Goal: Find specific page/section: Find specific page/section

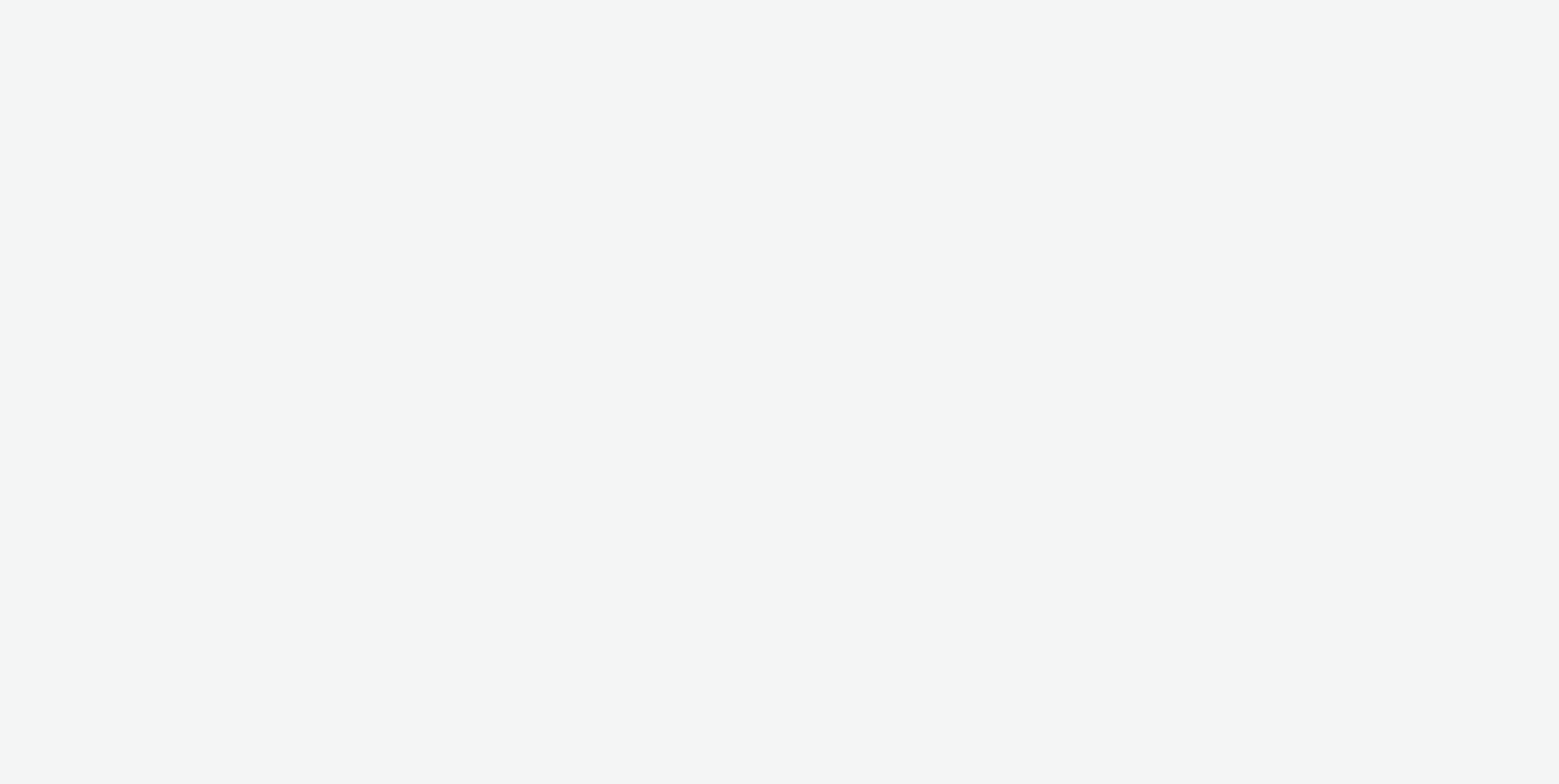
select select "ac009755-aa48-4799-8050-7a339a378eb8"
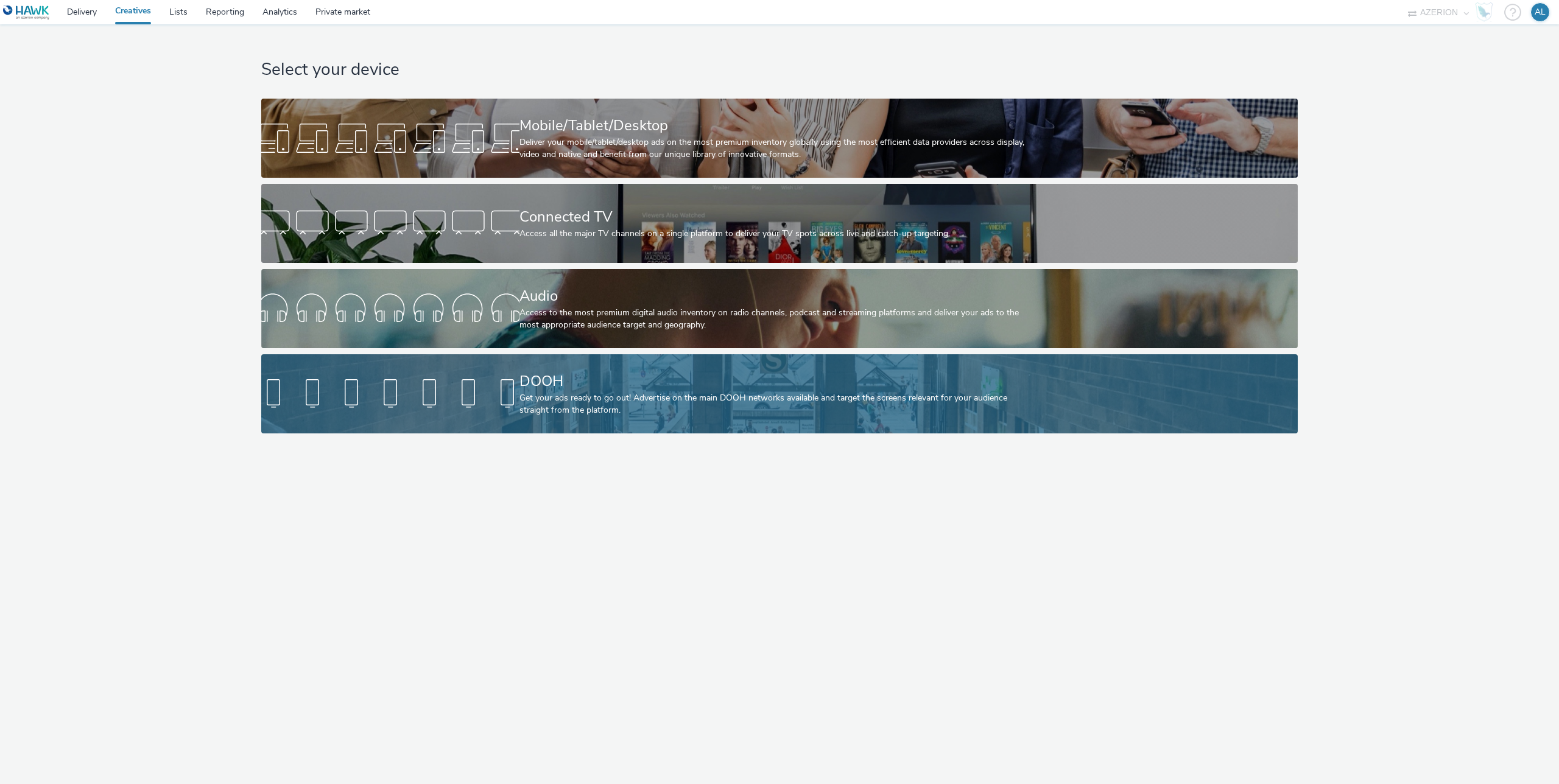
click at [551, 372] on div "DOOH" at bounding box center [777, 381] width 516 height 21
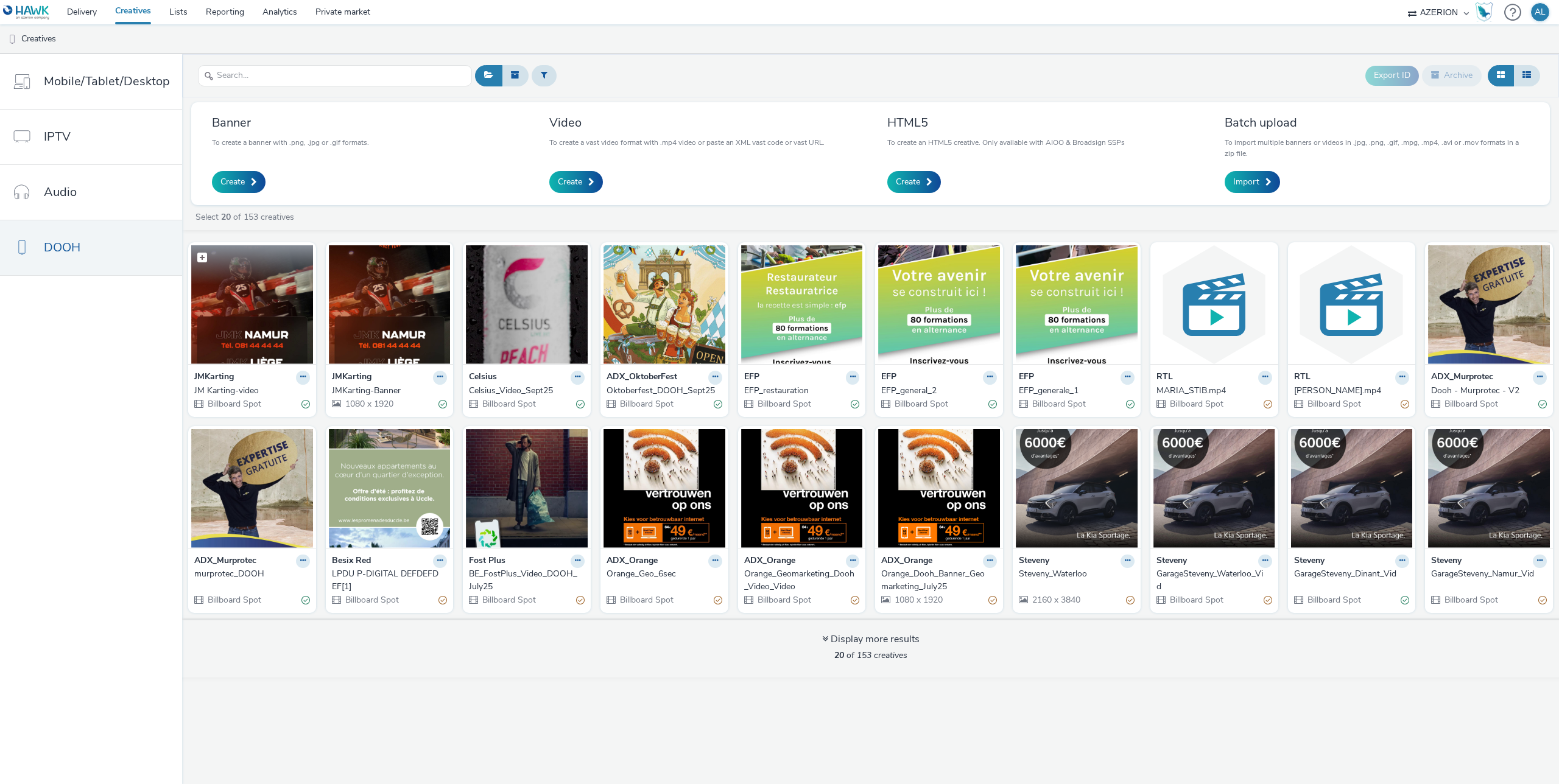
click at [258, 301] on img at bounding box center [252, 304] width 122 height 119
click at [390, 316] on img at bounding box center [389, 304] width 122 height 119
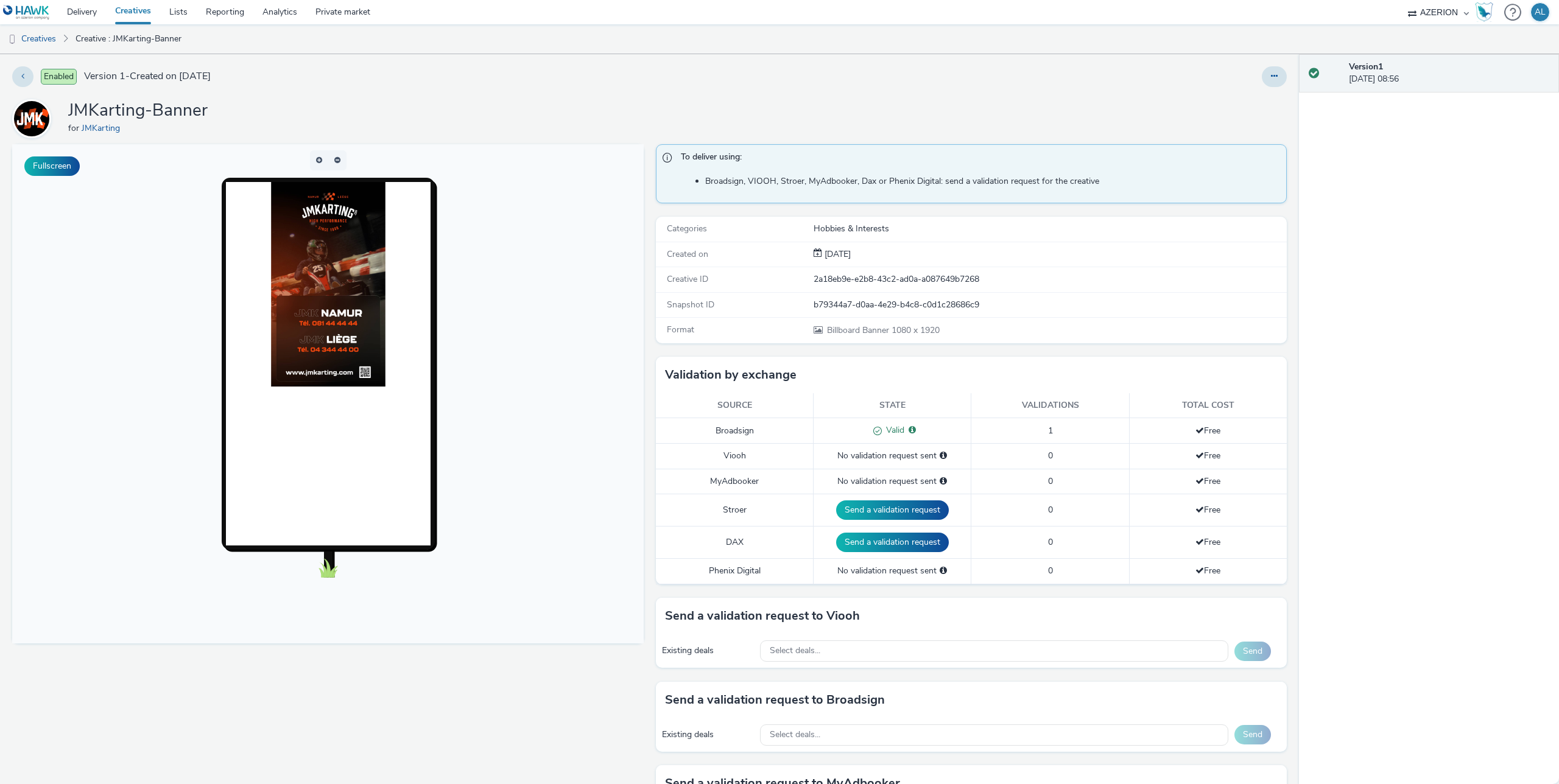
scroll to position [6, 0]
